Goal: Find specific page/section: Find specific page/section

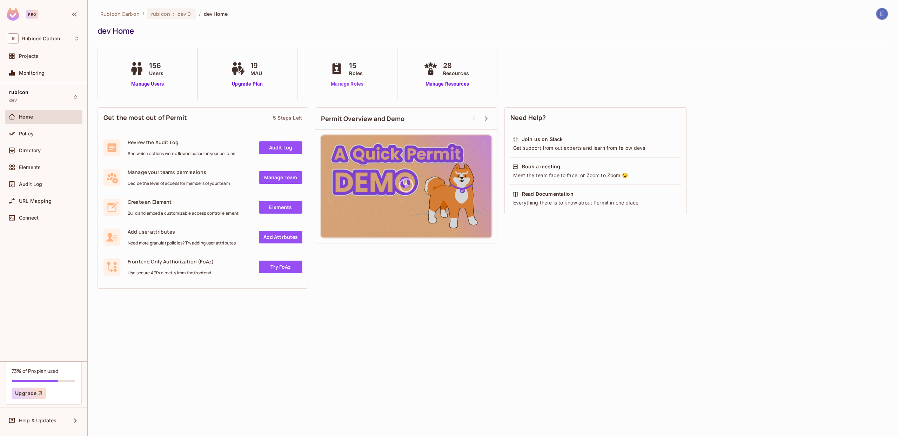
click at [340, 86] on link "Manage Roles" at bounding box center [347, 83] width 38 height 7
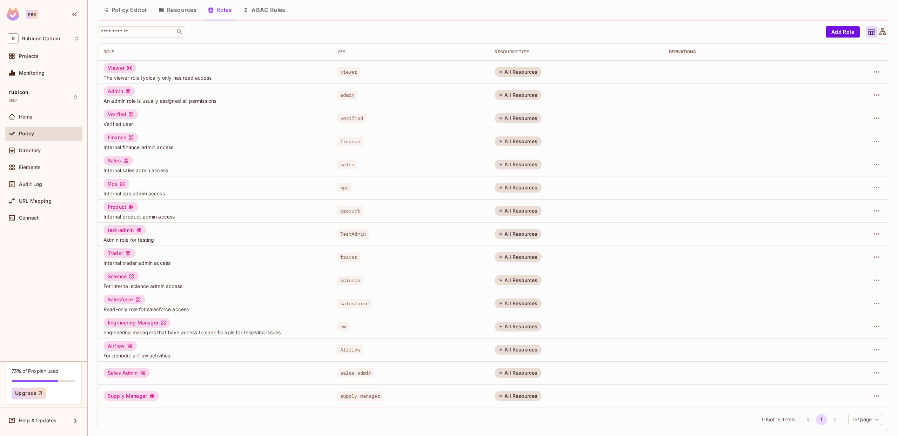
scroll to position [25, 0]
drag, startPoint x: 127, startPoint y: 137, endPoint x: 103, endPoint y: 135, distance: 24.0
click at [104, 135] on div "Finance Internal finance admin access" at bounding box center [215, 141] width 223 height 18
copy div "Finance"
